Goal: Transaction & Acquisition: Purchase product/service

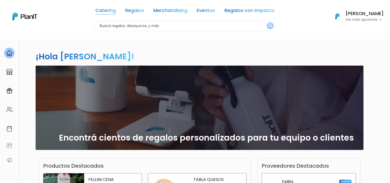
click at [113, 11] on link "Catering" at bounding box center [105, 11] width 21 height 6
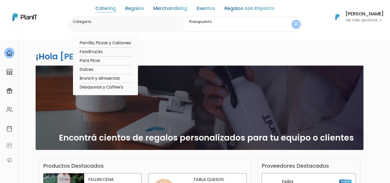
click at [108, 86] on option "Desayunos y Coffee's" at bounding box center [105, 87] width 52 height 6
type input "Desayunos y Coffee's"
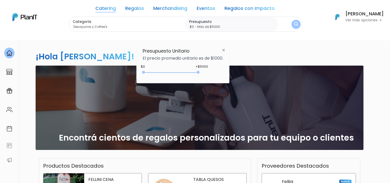
drag, startPoint x: 155, startPoint y: 71, endPoint x: 202, endPoint y: 71, distance: 47.3
click at [202, 71] on div "+$5000 $0 0 : 5000 0 5000 0,5000" at bounding box center [183, 73] width 81 height 10
type input "$4200 - Más de $5000"
drag, startPoint x: 145, startPoint y: 72, endPoint x: 191, endPoint y: 70, distance: 45.8
click at [191, 71] on div "4200 : 5000 4200 5000" at bounding box center [172, 73] width 55 height 5
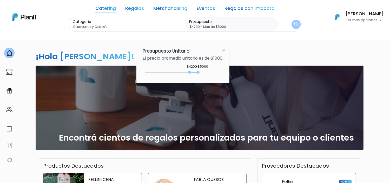
click at [298, 22] on img "submit" at bounding box center [296, 24] width 4 height 5
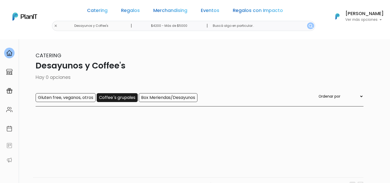
click at [125, 96] on input "Coffee´s grupales" at bounding box center [117, 97] width 41 height 9
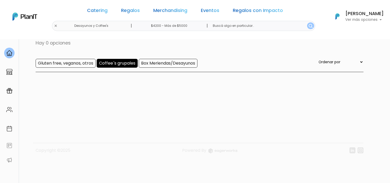
scroll to position [39, 0]
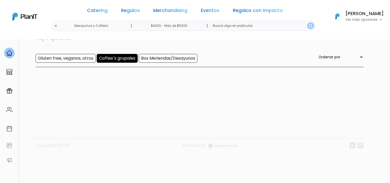
click at [129, 59] on input "Coffee´s grupales" at bounding box center [117, 58] width 41 height 9
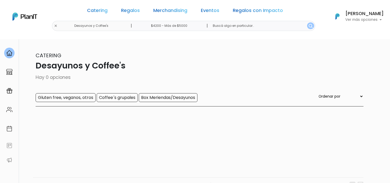
click at [232, 25] on input "text" at bounding box center [262, 26] width 106 height 10
click at [187, 24] on input "$4200 - Más de $5000" at bounding box center [170, 26] width 79 height 10
type input "$4200 - $1000"
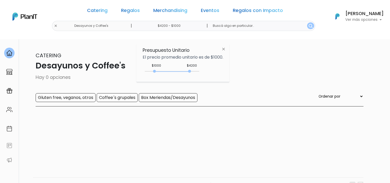
click at [309, 24] on img "submit" at bounding box center [311, 26] width 4 height 4
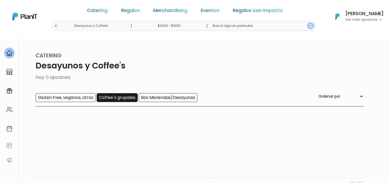
click at [125, 98] on input "Coffee´s grupales" at bounding box center [117, 97] width 41 height 9
click at [361, 96] on select "Ordenar por Menor Precio Mayor Precio Reviews Últimos ingresos" at bounding box center [341, 96] width 46 height 6
select select "1"
click at [328, 94] on select "Ordenar por Menor Precio Mayor Precio Reviews Últimos ingresos" at bounding box center [341, 96] width 46 height 6
select select "1"
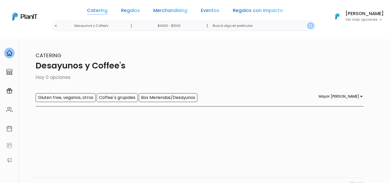
click at [108, 11] on link "Catering" at bounding box center [97, 11] width 21 height 6
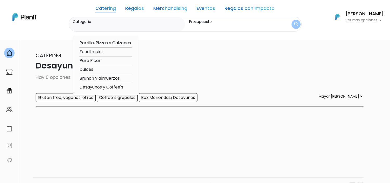
click at [111, 86] on option "Desayunos y Coffee's" at bounding box center [105, 87] width 52 height 6
type input "Desayunos y Coffee's"
type input "$4200 - $1000"
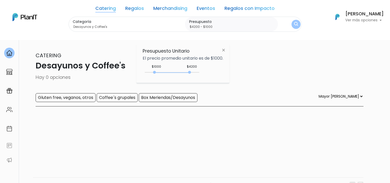
click at [120, 9] on div "Catering Regalos Merchandising Eventos Regalos con Impacto" at bounding box center [184, 9] width 179 height 15
click at [115, 10] on link "Catering" at bounding box center [105, 9] width 21 height 6
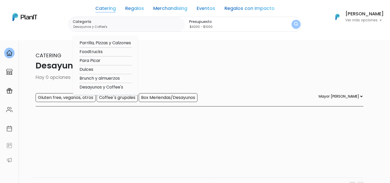
click at [93, 69] on option "Dulces" at bounding box center [105, 69] width 52 height 6
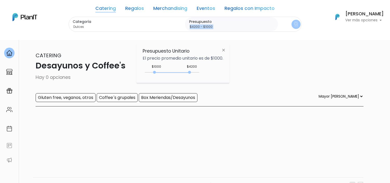
drag, startPoint x: 139, startPoint y: 47, endPoint x: 202, endPoint y: 30, distance: 65.0
click at [202, 30] on div "Catering Regalos Merchandising Eventos Regalos con Impacto Desayunos y Coffee's…" at bounding box center [195, 17] width 390 height 30
click at [112, 12] on link "Catering" at bounding box center [105, 9] width 21 height 6
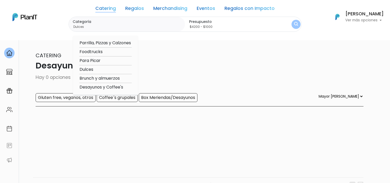
click at [96, 84] on option "Desayunos y Coffee's" at bounding box center [105, 87] width 52 height 6
type input "Desayunos y Coffee's"
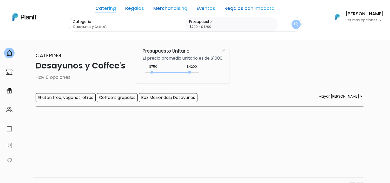
type input "$650 - $4200"
drag, startPoint x: 155, startPoint y: 71, endPoint x: 152, endPoint y: 74, distance: 4.1
click at [152, 74] on div "650 : 4200 650 4200" at bounding box center [172, 73] width 55 height 5
click at [295, 25] on img "submit" at bounding box center [296, 24] width 5 height 6
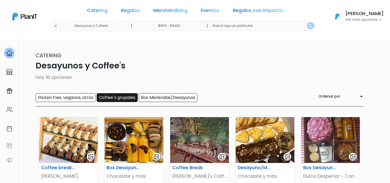
click at [118, 98] on input "Coffee´s grupales" at bounding box center [117, 97] width 41 height 9
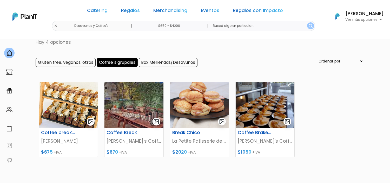
scroll to position [37, 0]
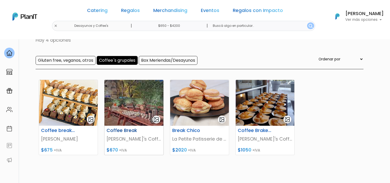
click at [125, 136] on p "[PERSON_NAME] Coffee" at bounding box center [134, 138] width 55 height 7
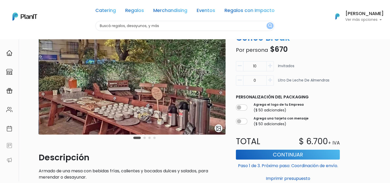
scroll to position [42, 0]
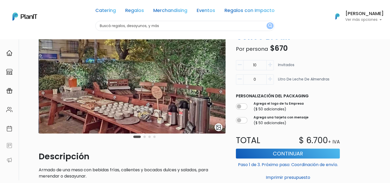
click at [255, 67] on input "10" at bounding box center [254, 65] width 23 height 10
type input "18"
click at [311, 150] on button "Continuar" at bounding box center [288, 153] width 104 height 10
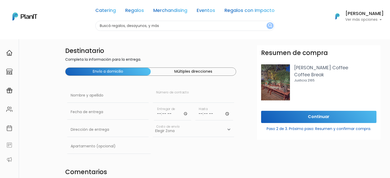
click at [189, 96] on input "text" at bounding box center [193, 95] width 81 height 15
drag, startPoint x: 189, startPoint y: 96, endPoint x: 190, endPoint y: 111, distance: 15.4
click at [190, 111] on div "Destinatario Completa la información para la entrega. Envío a domicilio Múltipl…" at bounding box center [150, 155] width 177 height 221
type input "(+598) 095407565"
click at [187, 114] on input "time" at bounding box center [173, 113] width 38 height 16
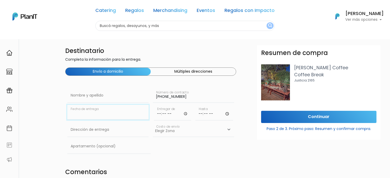
click at [142, 107] on input "text" at bounding box center [107, 112] width 81 height 15
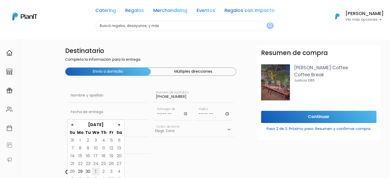
click at [94, 173] on td "1" at bounding box center [96, 172] width 8 height 8
type input "01/10/2025"
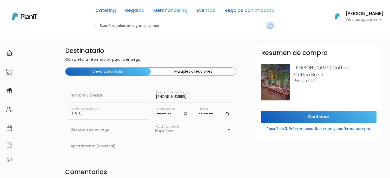
click at [184, 114] on input "time" at bounding box center [173, 113] width 38 height 16
type input "13:50"
click at [226, 114] on input "time" at bounding box center [214, 113] width 38 height 16
click at [209, 112] on input "14:49" at bounding box center [214, 113] width 38 height 16
click at [206, 113] on input "14:49" at bounding box center [214, 113] width 38 height 16
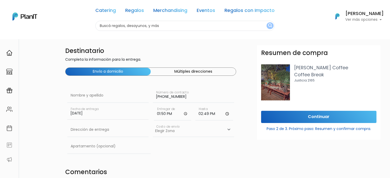
type input "14:00"
click at [194, 157] on div "Destinatario Completa la información para la entrega. Envío a domicilio Múltipl…" at bounding box center [150, 155] width 177 height 221
click at [136, 130] on input "text" at bounding box center [107, 130] width 81 height 15
type input "Rambla [PERSON_NAME] 3028"
click at [190, 134] on select "Elegir Zona Zona américa- $600 Oficina- $0 Montevideo- $250" at bounding box center [193, 130] width 81 height 15
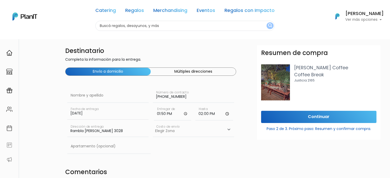
select select "8"
click at [153, 123] on select "Elegir Zona Zona américa- $600 Oficina- $0 Montevideo- $250" at bounding box center [193, 130] width 81 height 15
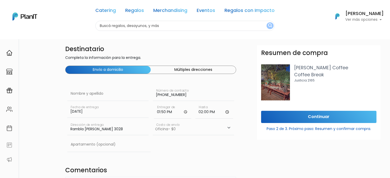
scroll to position [1, 0]
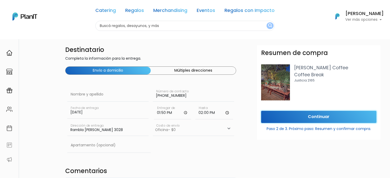
click at [331, 116] on input "Continuar" at bounding box center [318, 117] width 115 height 12
click at [124, 97] on input "text" at bounding box center [107, 94] width 81 height 15
type input "[PERSON_NAME]"
click at [321, 119] on input "Continuar" at bounding box center [318, 117] width 115 height 12
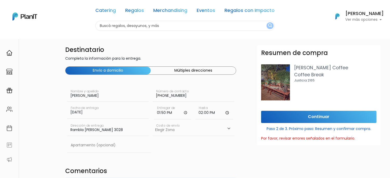
click at [225, 129] on select "Elegir Zona Zona américa- $600 Oficina- $0 Montevideo- $250" at bounding box center [193, 129] width 81 height 15
select select "10"
click at [153, 122] on select "Elegir Zona Zona américa- $600 Oficina- $0 Montevideo- $250" at bounding box center [193, 129] width 81 height 15
click at [278, 119] on input "Continuar" at bounding box center [318, 117] width 115 height 12
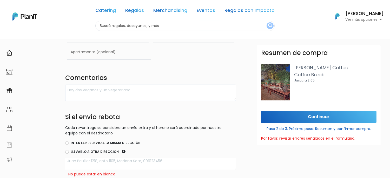
scroll to position [99, 0]
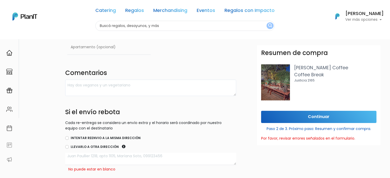
click at [110, 139] on label "Intentar reenvio a la misma dirección" at bounding box center [106, 138] width 70 height 5
click at [69, 139] on input "Intentar reenvio a la misma dirección" at bounding box center [67, 138] width 4 height 4
radio input "true"
click at [107, 159] on textarea at bounding box center [150, 159] width 171 height 12
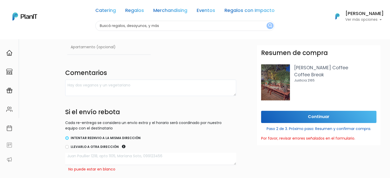
click at [107, 159] on textarea at bounding box center [150, 159] width 171 height 12
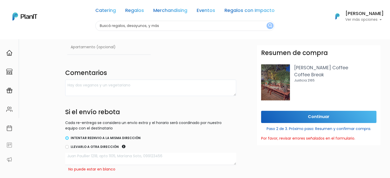
click at [108, 157] on textarea at bounding box center [150, 159] width 171 height 12
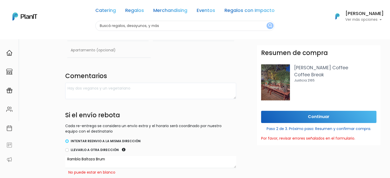
scroll to position [98, 0]
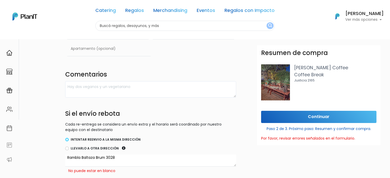
type textarea "Rambla Baltaza Brum 3028"
click at [344, 123] on div "Continuar Paso 2 de 3. Próximo paso: Resumen y confirmar compra. Por favor, rev…" at bounding box center [319, 128] width 124 height 35
click at [345, 117] on input "Continuar" at bounding box center [318, 117] width 115 height 12
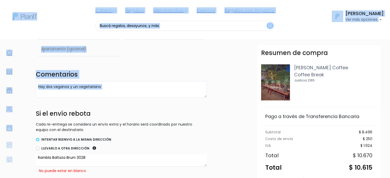
drag, startPoint x: 387, startPoint y: 95, endPoint x: 391, endPoint y: 107, distance: 11.8
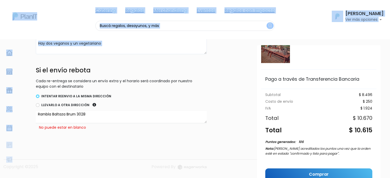
scroll to position [52, 0]
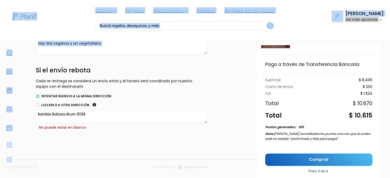
click at [283, 154] on link "Comprar" at bounding box center [318, 160] width 107 height 12
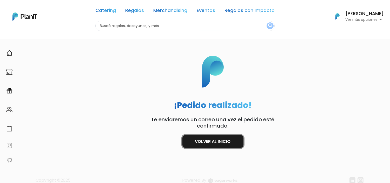
click at [231, 141] on link "Volver al inicio" at bounding box center [212, 141] width 61 height 13
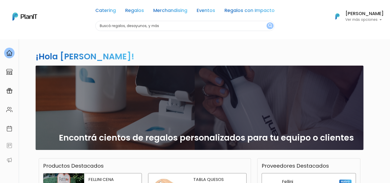
click at [293, 50] on div "¡Hola [PERSON_NAME]! slide 1 of 1 Encontrá cientos de regalos personalizados pa…" at bounding box center [195, 153] width 343 height 228
click at [358, 16] on h6 "[PERSON_NAME]" at bounding box center [364, 13] width 38 height 5
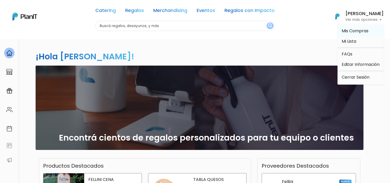
click at [354, 27] on link "Mis Compras" at bounding box center [361, 31] width 46 height 10
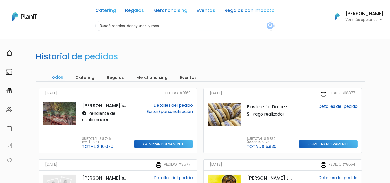
click at [183, 105] on link "Detalles del pedido" at bounding box center [173, 105] width 39 height 6
